Goal: Find specific page/section: Find specific page/section

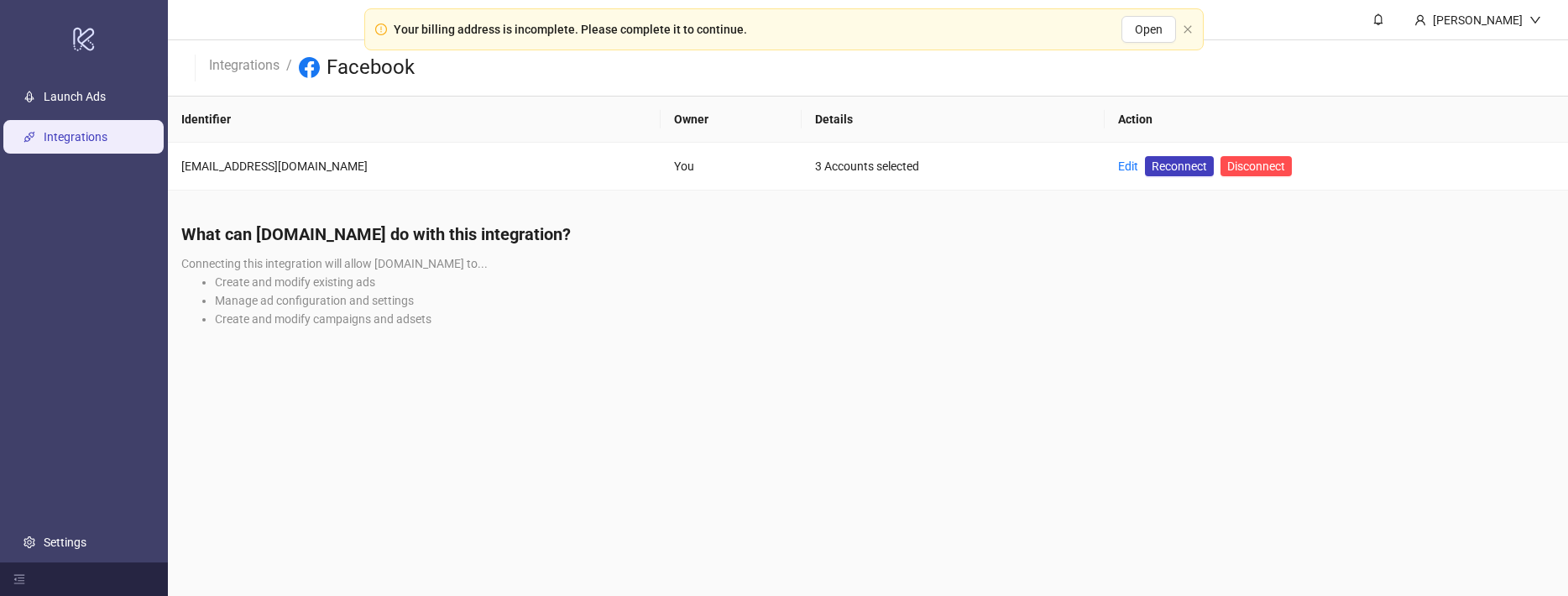
click at [958, 511] on main "Carmel Segal Integrations / Facebook Identifier Owner Details Action hello@carm…" at bounding box center [868, 298] width 1400 height 596
